Goal: Obtain resource: Download file/media

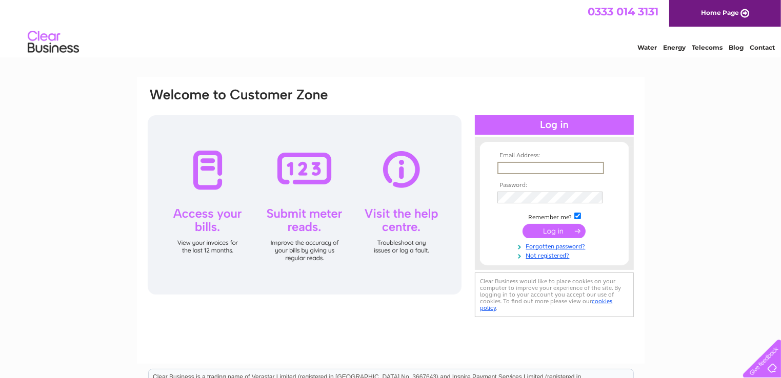
click at [509, 170] on input "text" at bounding box center [550, 168] width 107 height 12
type input "lochgorm1@mail.com"
click at [553, 230] on input "submit" at bounding box center [553, 230] width 63 height 14
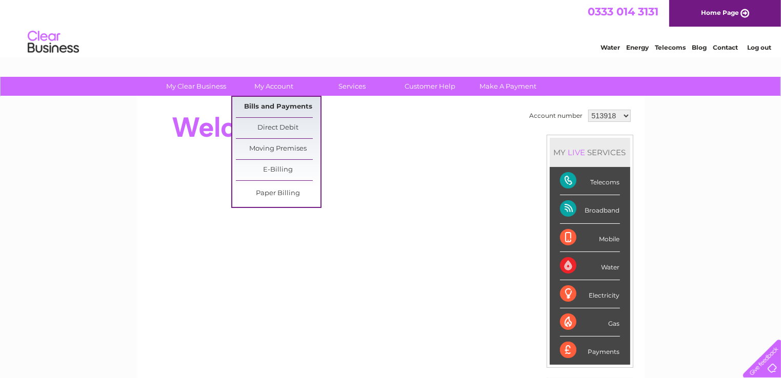
click at [261, 104] on link "Bills and Payments" at bounding box center [278, 107] width 85 height 21
click at [260, 108] on link "Bills and Payments" at bounding box center [278, 107] width 85 height 21
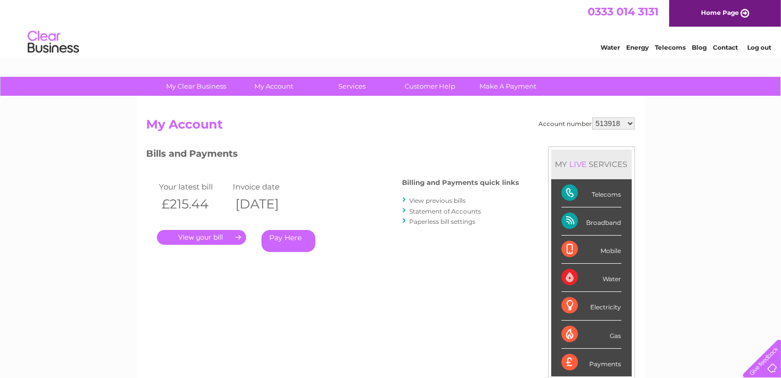
click at [203, 237] on link "." at bounding box center [201, 237] width 89 height 15
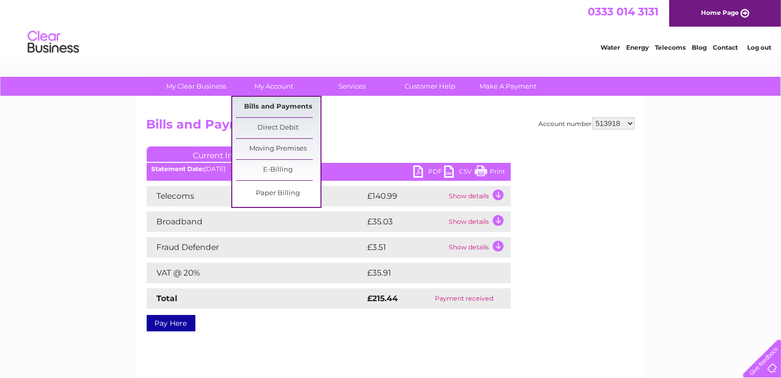
click at [255, 108] on link "Bills and Payments" at bounding box center [278, 107] width 85 height 21
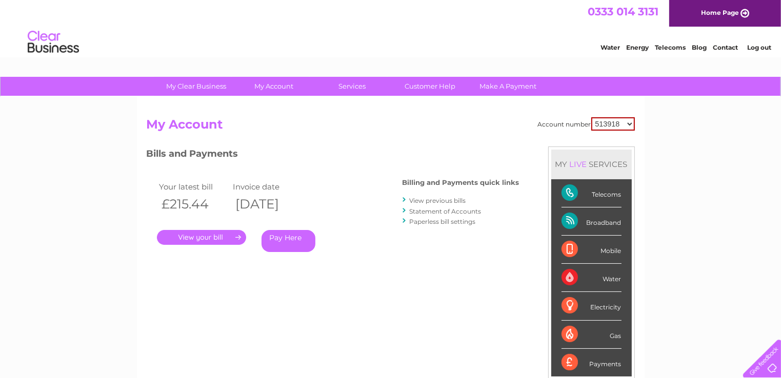
click at [448, 200] on link "View previous bills" at bounding box center [437, 201] width 56 height 8
click at [442, 201] on link "View previous bills" at bounding box center [437, 201] width 56 height 8
click at [421, 201] on link "View previous bills" at bounding box center [437, 201] width 56 height 8
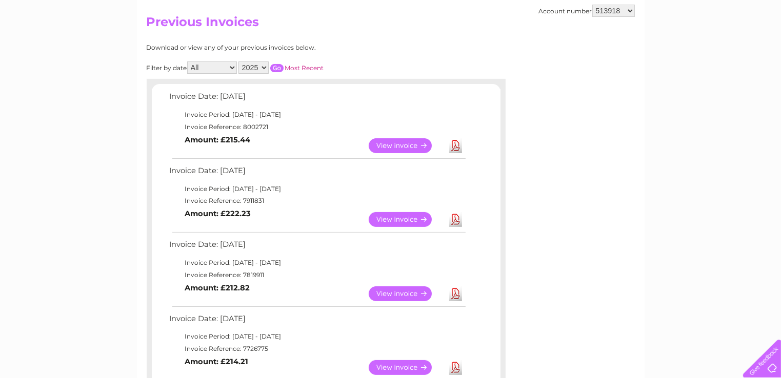
scroll to position [205, 0]
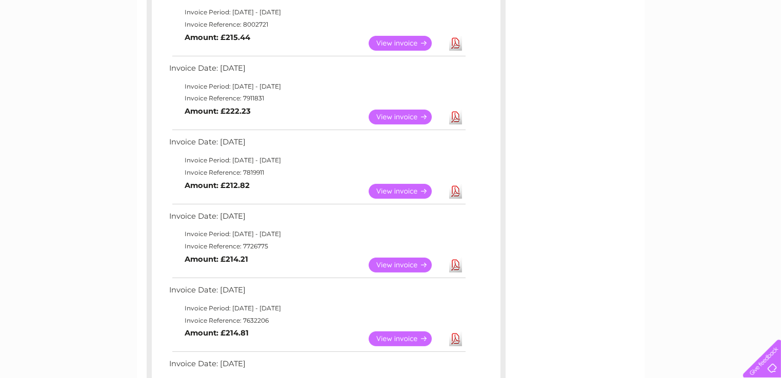
click at [408, 265] on link "View" at bounding box center [405, 265] width 75 height 15
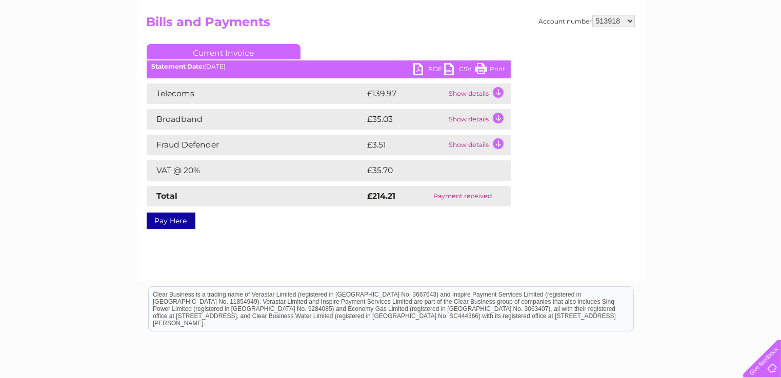
scroll to position [51, 0]
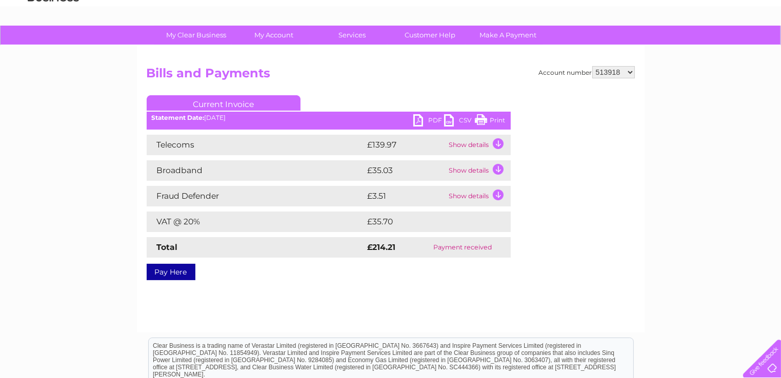
click at [430, 119] on link "PDF" at bounding box center [428, 121] width 31 height 15
click at [422, 118] on link "PDF" at bounding box center [428, 121] width 31 height 15
click at [431, 119] on link "PDF" at bounding box center [428, 121] width 31 height 15
click at [423, 87] on div "Account number 513918 906665 1095519 1100564 Bills and Payments Current Invoice…" at bounding box center [391, 171] width 488 height 211
click at [428, 119] on link "PDF" at bounding box center [428, 121] width 31 height 15
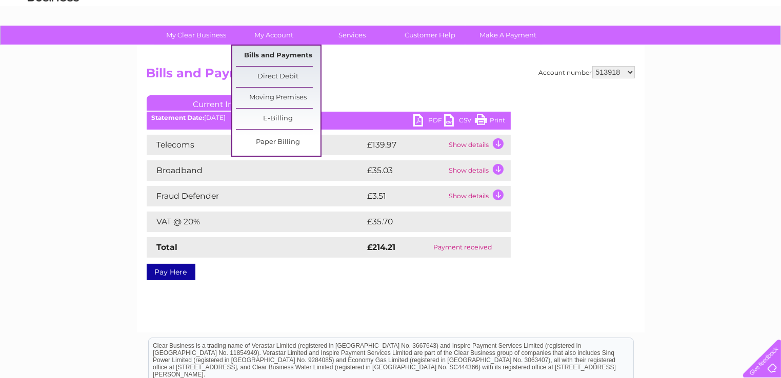
click at [272, 58] on link "Bills and Payments" at bounding box center [278, 56] width 85 height 21
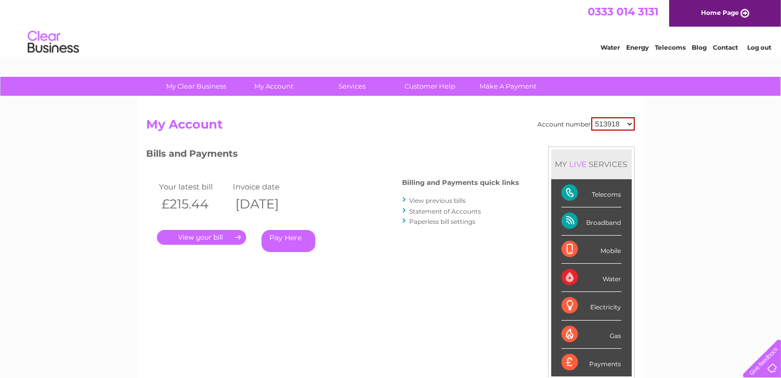
click at [443, 200] on link "View previous bills" at bounding box center [437, 201] width 56 height 8
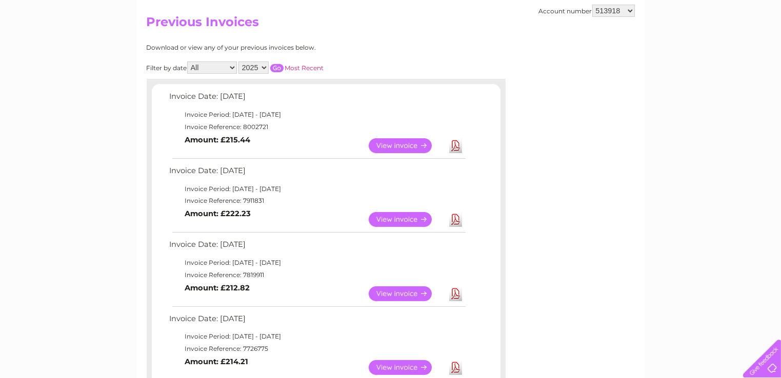
scroll to position [154, 0]
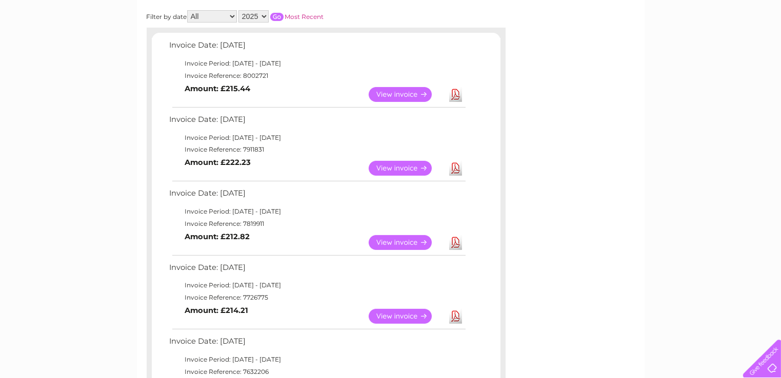
click at [416, 240] on link "View" at bounding box center [405, 242] width 75 height 15
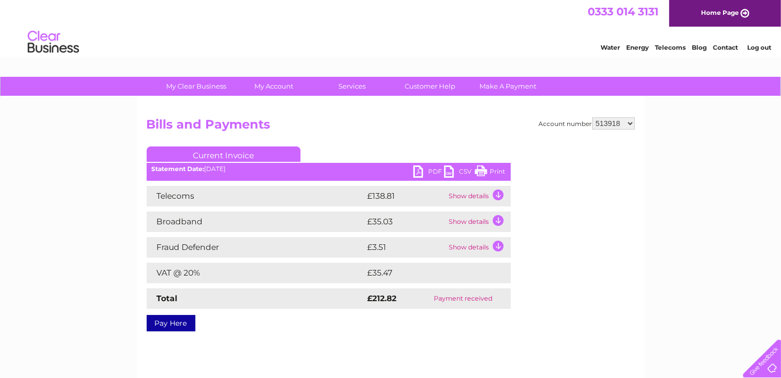
click at [429, 169] on link "PDF" at bounding box center [428, 173] width 31 height 15
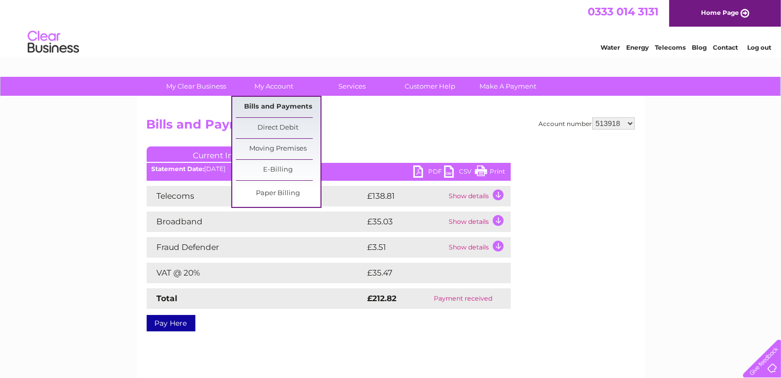
click at [269, 105] on link "Bills and Payments" at bounding box center [278, 107] width 85 height 21
click at [273, 106] on link "Bills and Payments" at bounding box center [278, 107] width 85 height 21
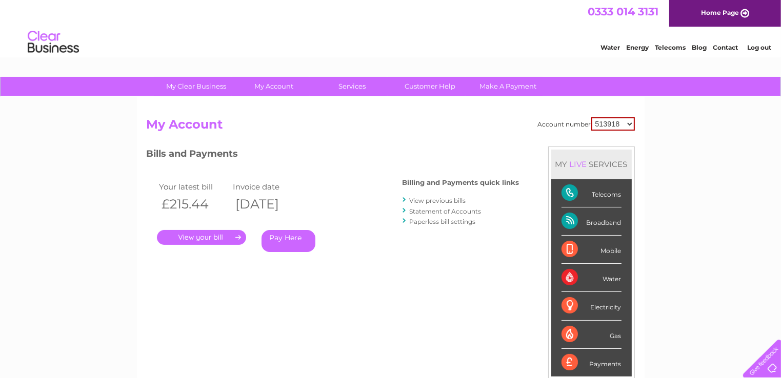
click at [435, 201] on link "View previous bills" at bounding box center [437, 201] width 56 height 8
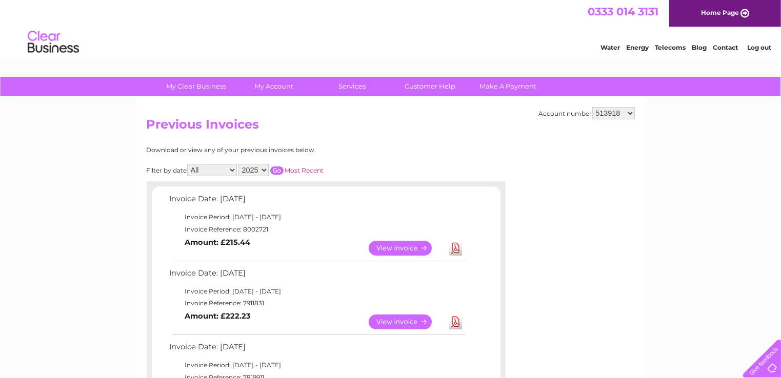
scroll to position [51, 0]
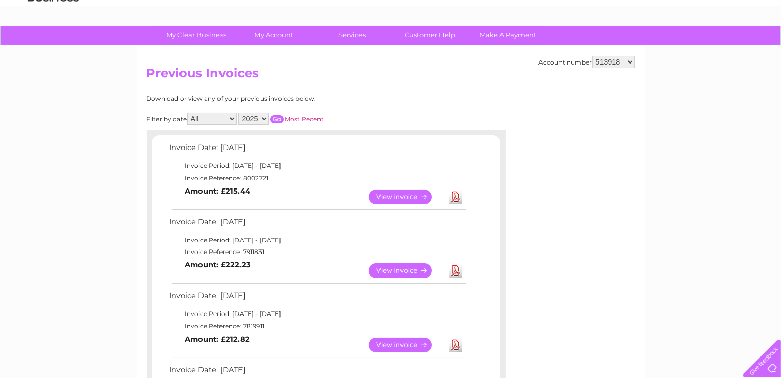
click at [412, 269] on link "View" at bounding box center [405, 270] width 75 height 15
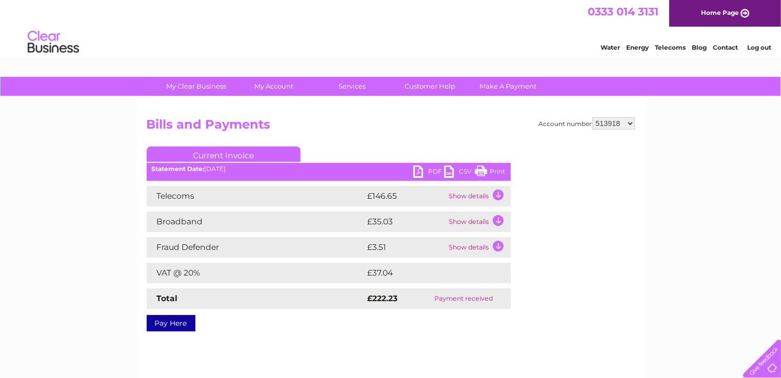
click at [432, 168] on link "PDF" at bounding box center [428, 173] width 31 height 15
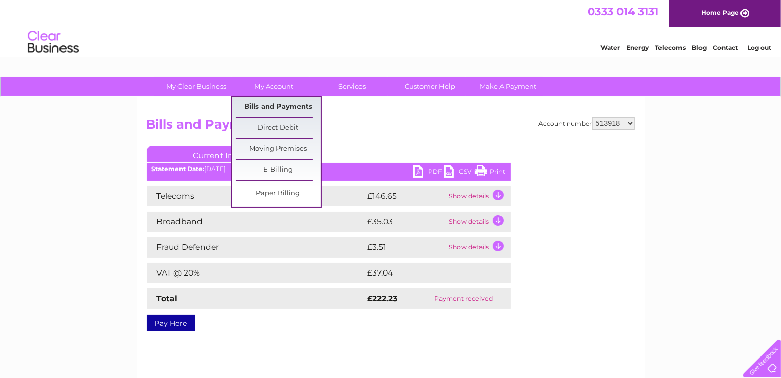
click at [264, 105] on link "Bills and Payments" at bounding box center [278, 107] width 85 height 21
click at [271, 107] on link "Bills and Payments" at bounding box center [278, 107] width 85 height 21
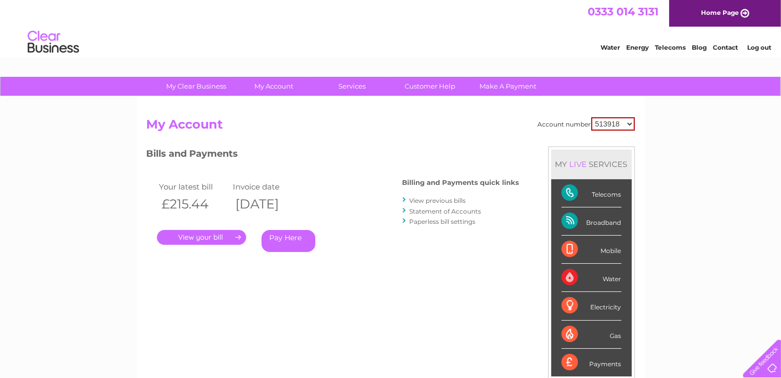
click at [202, 237] on link "." at bounding box center [201, 237] width 89 height 15
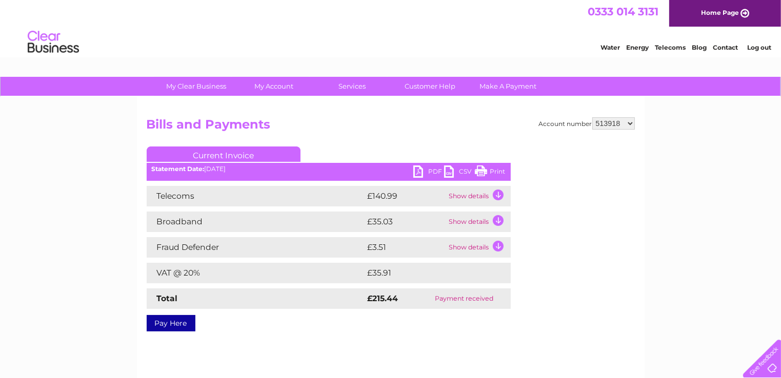
click at [431, 171] on link "PDF" at bounding box center [428, 173] width 31 height 15
click at [433, 171] on link "PDF" at bounding box center [428, 173] width 31 height 15
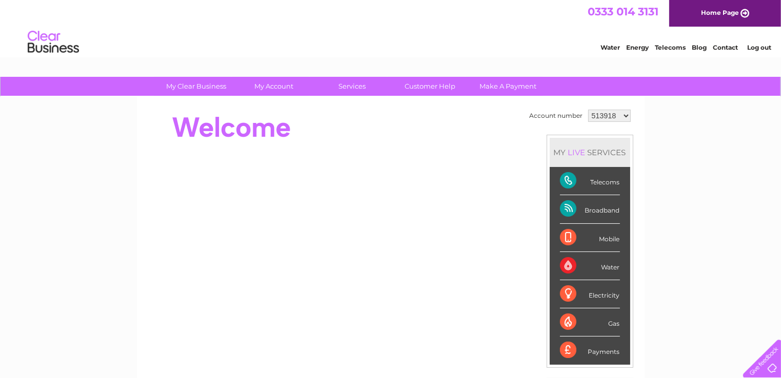
click at [621, 115] on select "513918 906665 1095519 1100564" at bounding box center [609, 116] width 43 height 12
select select "906665"
click at [588, 110] on select "513918 906665 1095519 1100564" at bounding box center [609, 116] width 43 height 12
click at [623, 116] on select "513918 906665 1095519 1100564" at bounding box center [609, 116] width 43 height 12
click at [588, 110] on select "513918 906665 1095519 1100564" at bounding box center [609, 116] width 43 height 12
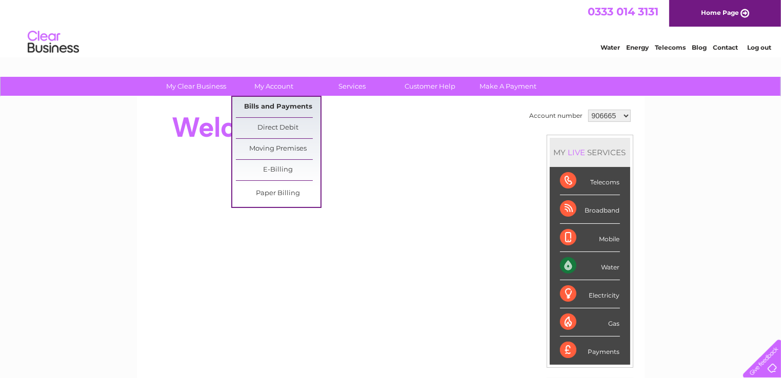
click at [275, 106] on link "Bills and Payments" at bounding box center [278, 107] width 85 height 21
click at [282, 110] on link "Bills and Payments" at bounding box center [278, 107] width 85 height 21
click at [290, 107] on link "Bills and Payments" at bounding box center [278, 107] width 85 height 21
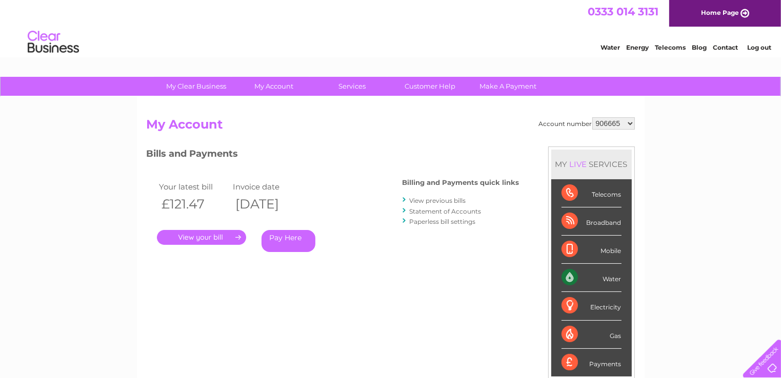
click at [432, 201] on link "View previous bills" at bounding box center [437, 201] width 56 height 8
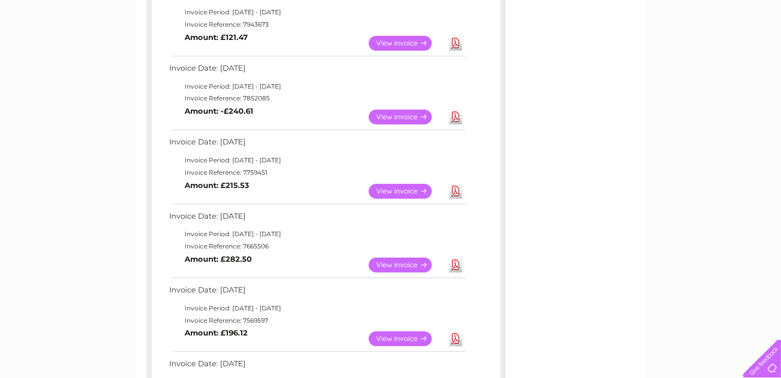
scroll to position [256, 0]
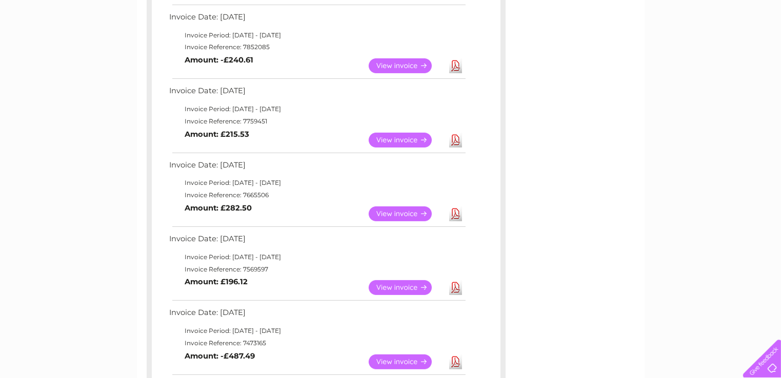
click at [455, 214] on link "Download" at bounding box center [455, 214] width 13 height 15
click at [402, 141] on link "View" at bounding box center [405, 140] width 75 height 15
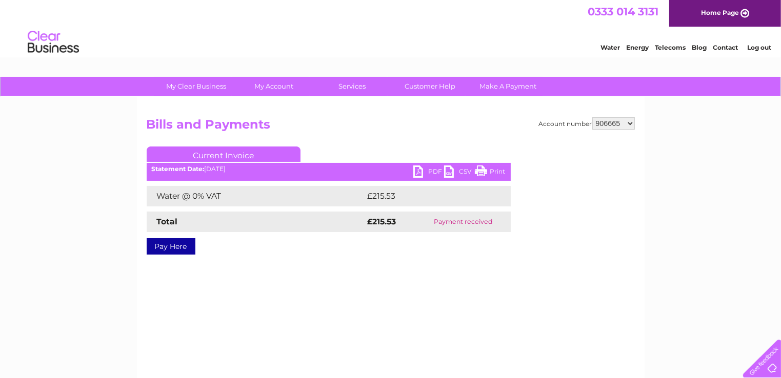
click at [429, 170] on link "PDF" at bounding box center [428, 173] width 31 height 15
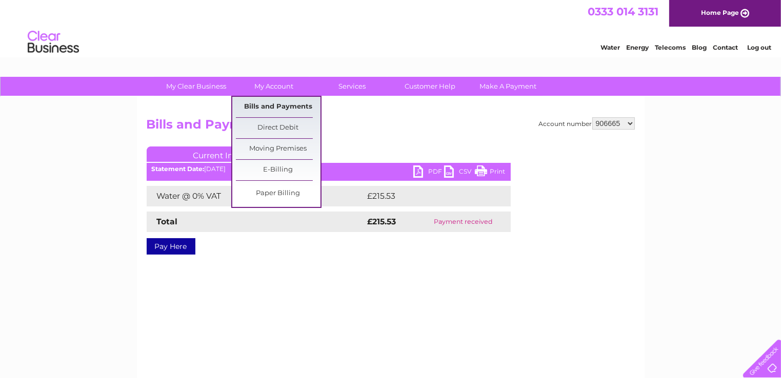
click at [271, 107] on link "Bills and Payments" at bounding box center [278, 107] width 85 height 21
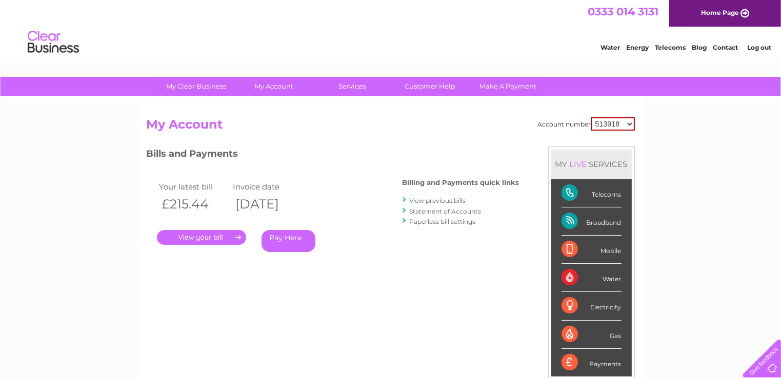
click at [420, 200] on link "View previous bills" at bounding box center [437, 201] width 56 height 8
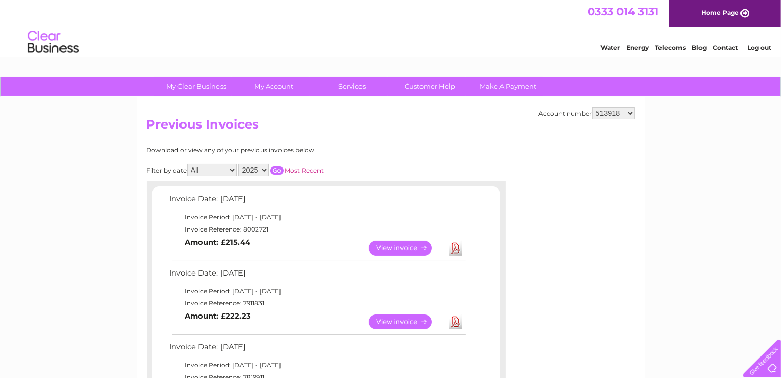
scroll to position [51, 0]
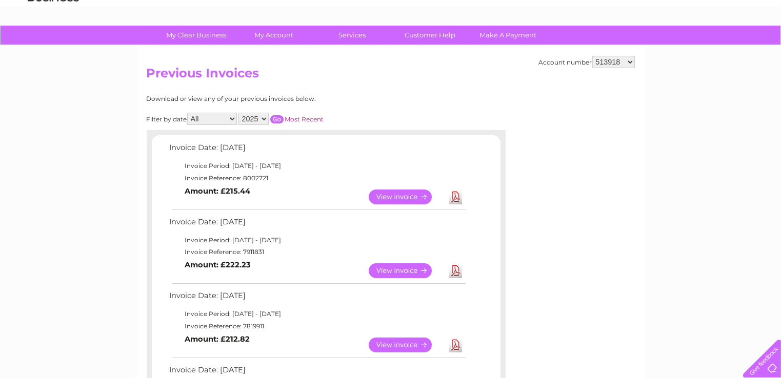
click at [450, 271] on link "Download" at bounding box center [455, 270] width 13 height 15
click at [456, 196] on link "Download" at bounding box center [455, 197] width 13 height 15
click at [632, 63] on select "513918 906665 1095519 1100564" at bounding box center [613, 62] width 43 height 12
select select "906665"
click at [592, 56] on select "513918 906665 1095519 1100564" at bounding box center [613, 62] width 43 height 12
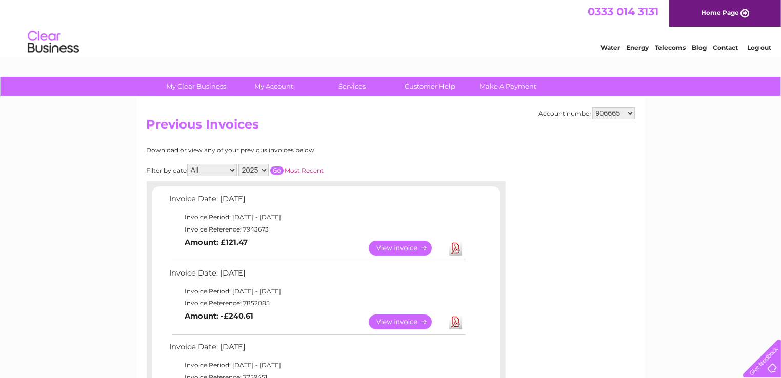
click at [629, 117] on select "513918 906665 1095519 1100564" at bounding box center [613, 113] width 43 height 12
click at [592, 107] on select "513918 906665 1095519 1100564" at bounding box center [613, 113] width 43 height 12
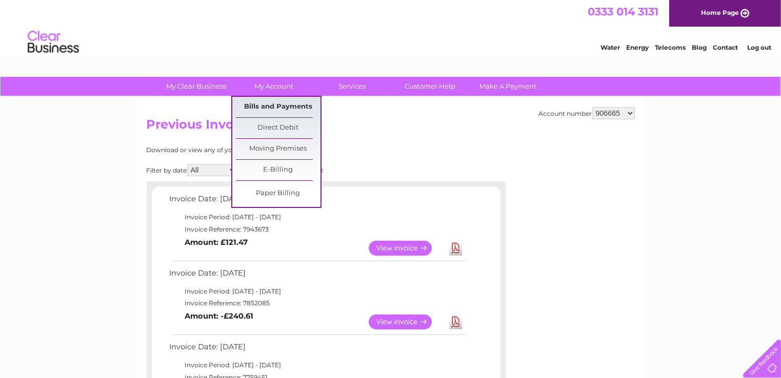
click at [267, 107] on link "Bills and Payments" at bounding box center [278, 107] width 85 height 21
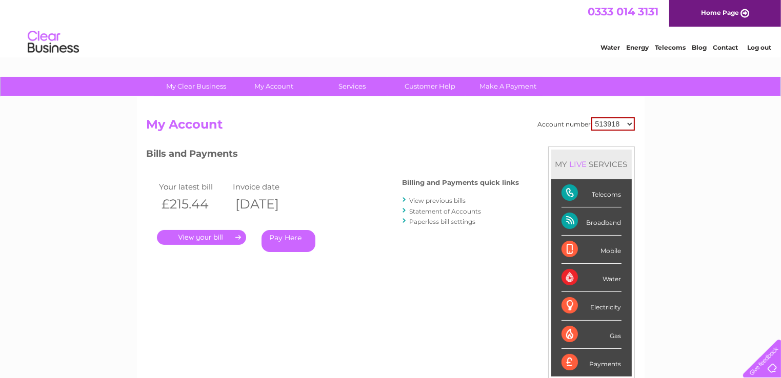
click at [632, 123] on select "513918 906665 1095519 1100564" at bounding box center [613, 123] width 44 height 13
select select "906665"
click at [591, 117] on select "513918 906665 1095519 1100564" at bounding box center [613, 123] width 44 height 13
click at [437, 201] on link "View previous bills" at bounding box center [437, 201] width 56 height 8
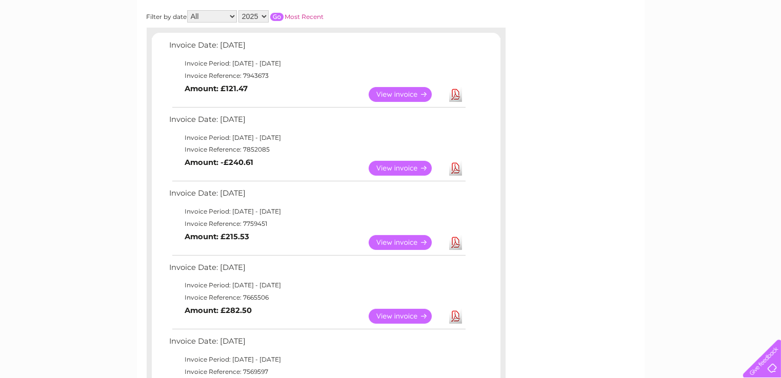
scroll to position [51, 0]
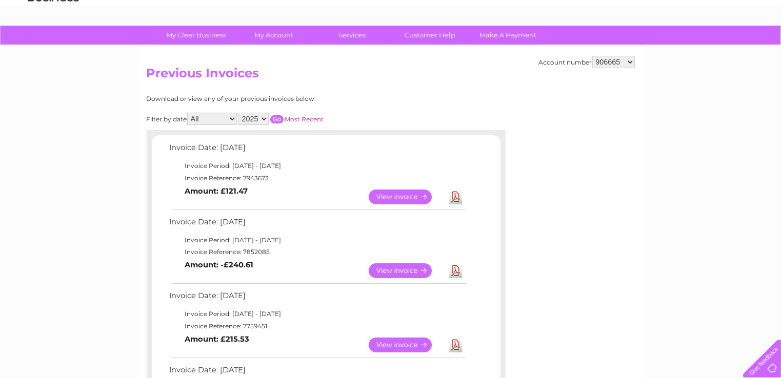
click at [452, 273] on link "Download" at bounding box center [455, 270] width 13 height 15
click at [455, 199] on link "Download" at bounding box center [455, 197] width 13 height 15
click at [627, 62] on select "513918 906665 1095519 1100564" at bounding box center [613, 62] width 43 height 12
select select "1095519"
click at [592, 56] on select "513918 906665 1095519 1100564" at bounding box center [613, 62] width 43 height 12
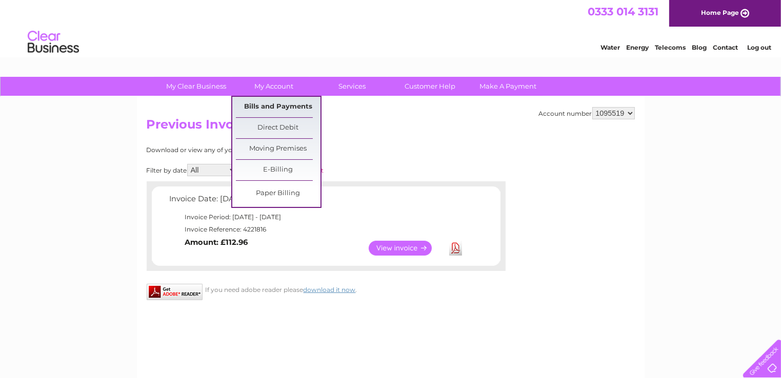
click at [279, 108] on link "Bills and Payments" at bounding box center [278, 107] width 85 height 21
click at [282, 106] on link "Bills and Payments" at bounding box center [278, 107] width 85 height 21
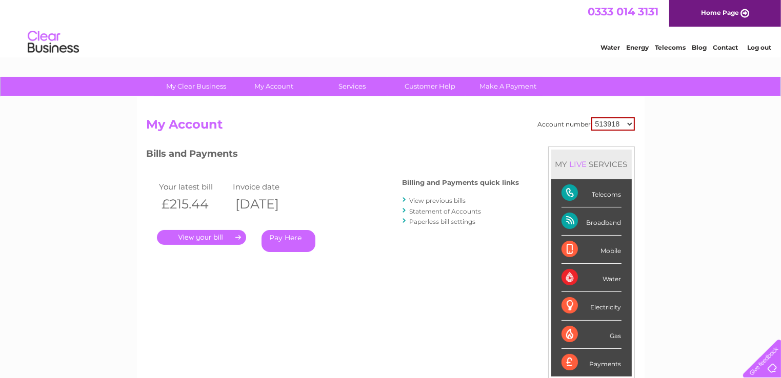
click at [629, 124] on select "513918 906665 1095519 1100564" at bounding box center [613, 123] width 44 height 13
select select "1095519"
click at [591, 117] on select "513918 906665 1095519 1100564" at bounding box center [613, 123] width 44 height 13
click at [630, 124] on select "513918 906665 1095519 1100564" at bounding box center [613, 123] width 43 height 12
select select "1100564"
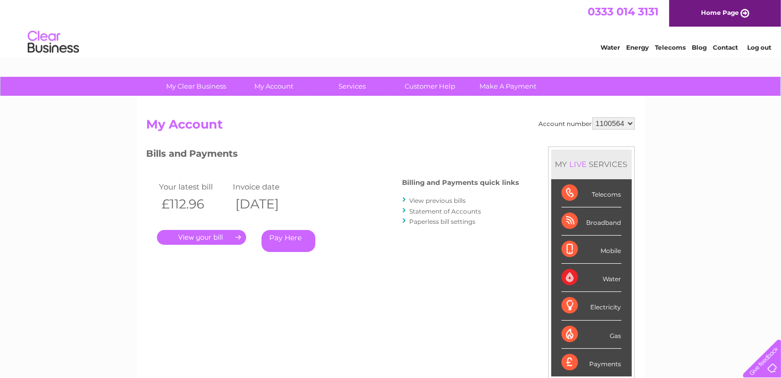
click at [592, 117] on select "513918 906665 1095519 1100564" at bounding box center [613, 123] width 43 height 12
